Goal: Transaction & Acquisition: Obtain resource

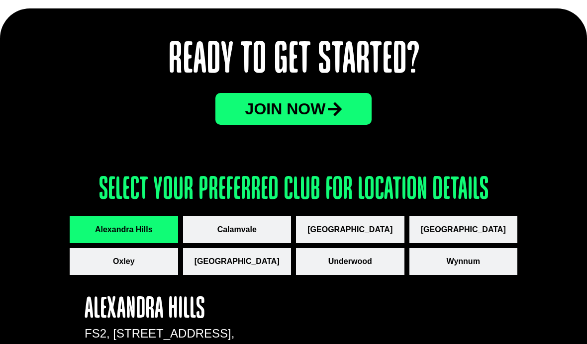
scroll to position [1241, 0]
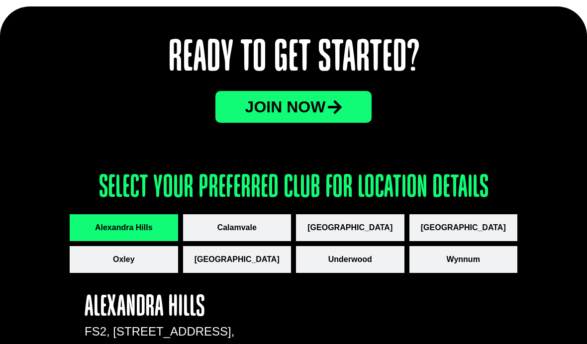
click at [386, 235] on button "[GEOGRAPHIC_DATA]" at bounding box center [350, 227] width 108 height 27
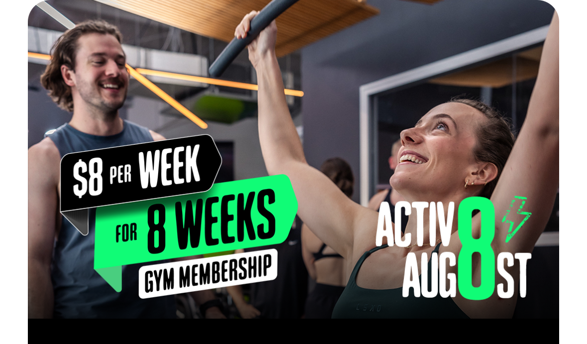
scroll to position [0, 0]
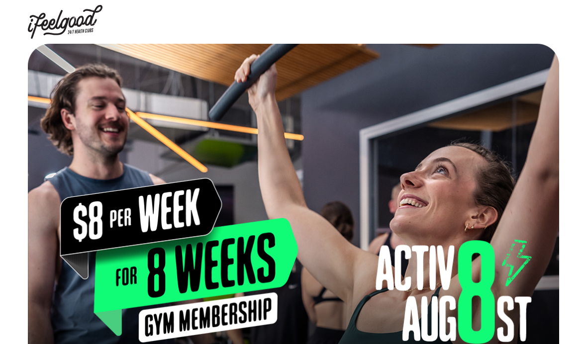
click at [87, 32] on img at bounding box center [65, 22] width 75 height 34
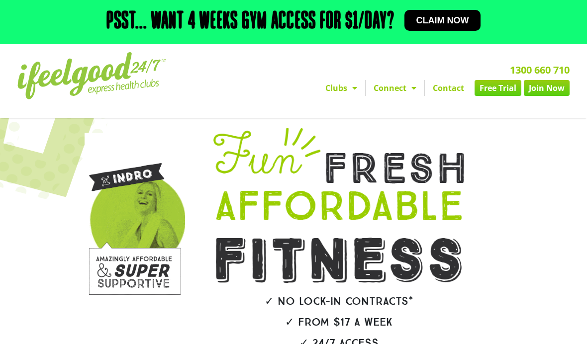
click at [354, 97] on span "Menu" at bounding box center [352, 88] width 10 height 18
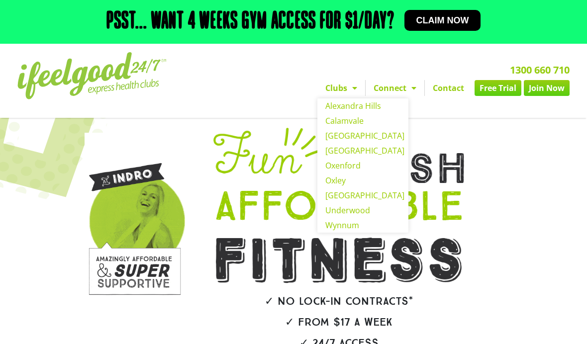
click at [372, 143] on link "[GEOGRAPHIC_DATA]" at bounding box center [362, 135] width 91 height 15
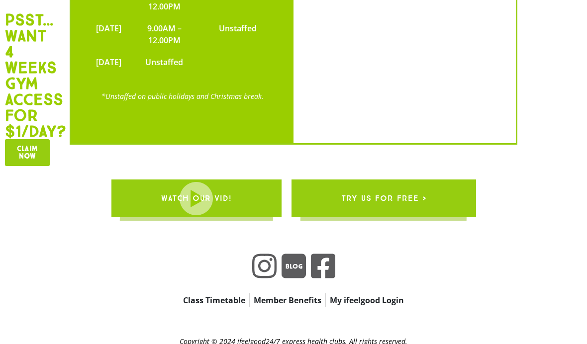
scroll to position [2403, 0]
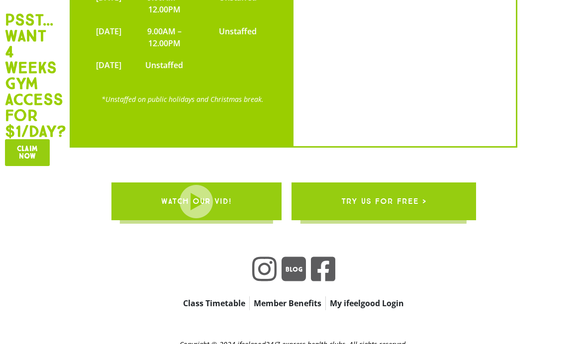
click at [443, 198] on link "try us for free >" at bounding box center [383, 201] width 184 height 38
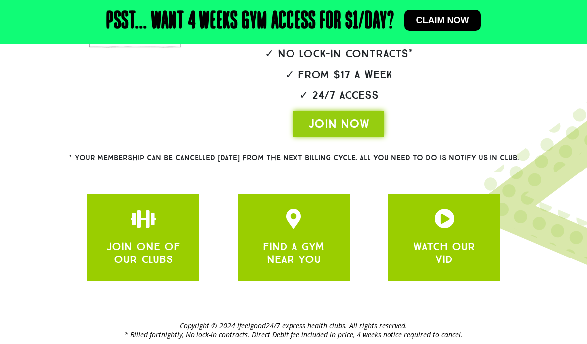
scroll to position [247, 0]
